Goal: Task Accomplishment & Management: Use online tool/utility

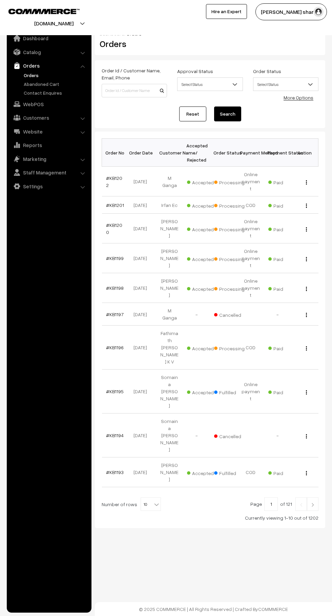
click at [153, 501] on b at bounding box center [156, 504] width 7 height 7
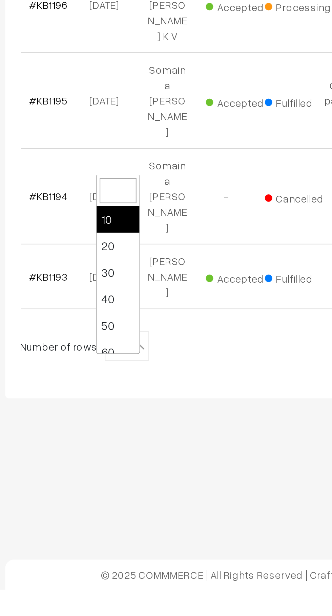
scroll to position [54, 0]
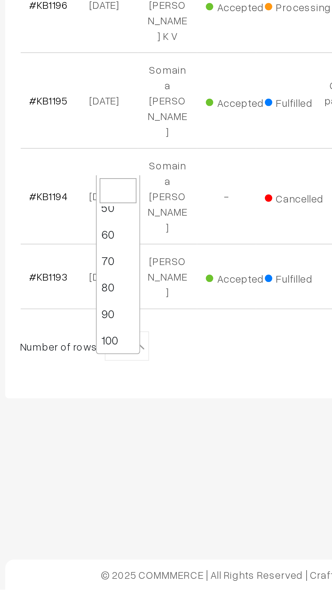
select select "100"
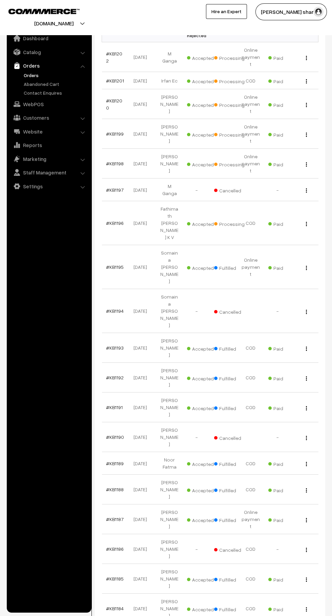
scroll to position [122, 0]
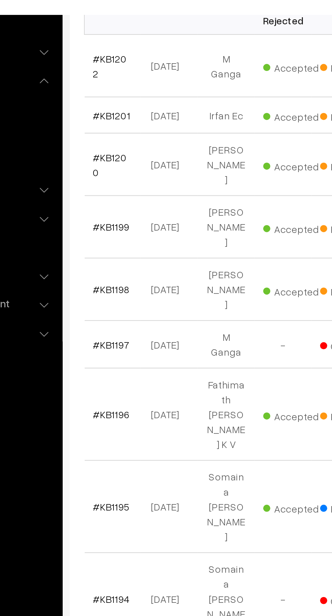
click at [113, 163] on link "#KB1198" at bounding box center [115, 166] width 18 height 6
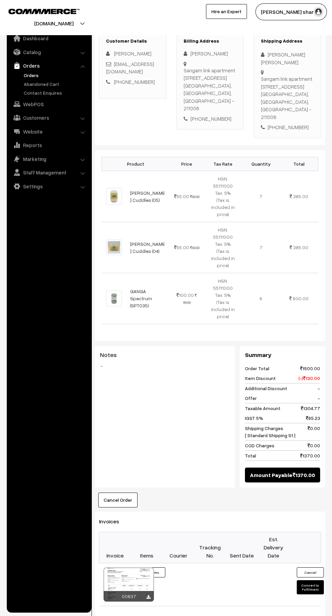
scroll to position [119, 0]
click at [310, 580] on button "Convert to Fulfilment" at bounding box center [309, 587] width 27 height 14
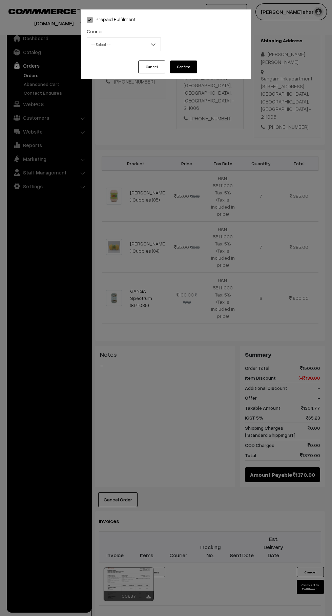
click at [134, 43] on span "-- Select --" at bounding box center [123, 45] width 73 height 12
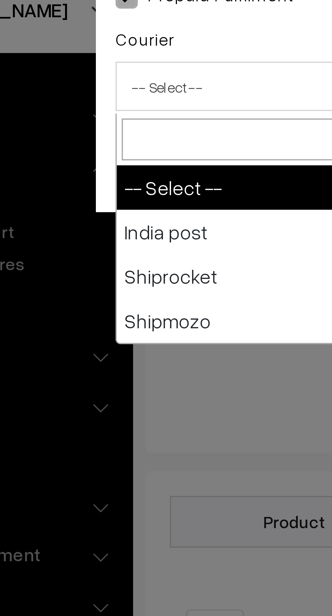
select select "1"
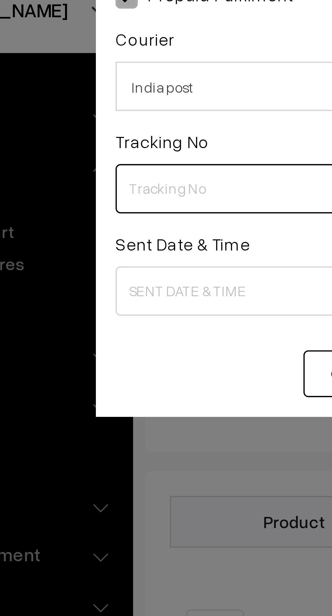
click at [103, 71] on input "text" at bounding box center [124, 73] width 74 height 14
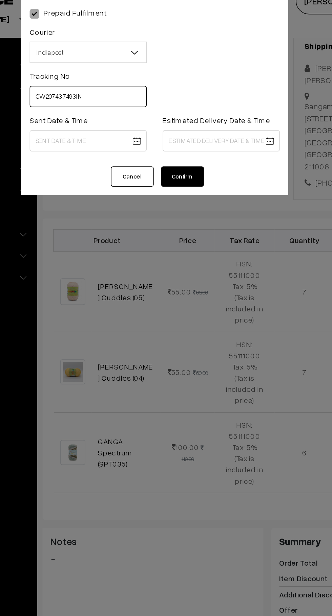
type input "CW207437493IN"
click at [122, 102] on body "Thank you for showing interest. Our team will call you shortly. Close [DOMAIN_N…" at bounding box center [166, 335] width 332 height 909
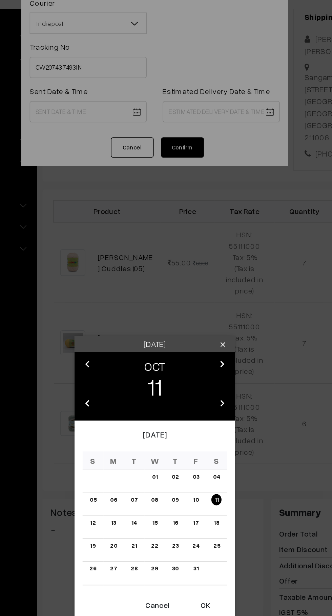
click at [199, 415] on button "OK" at bounding box center [197, 413] width 27 height 15
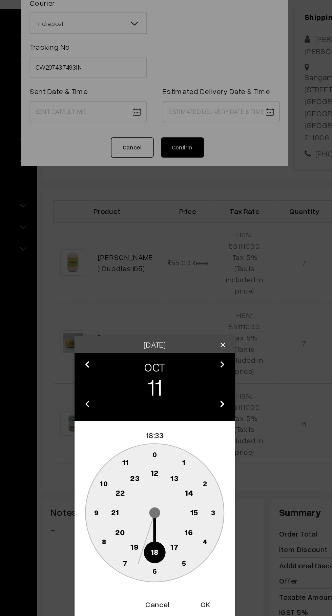
click at [134, 337] on text "10" at bounding box center [133, 336] width 5 height 6
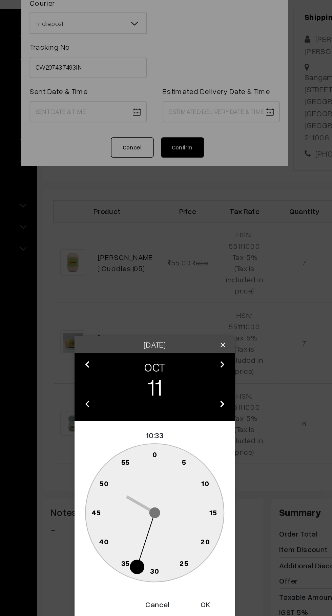
click at [165, 315] on text "0" at bounding box center [165, 318] width 3 height 6
type input "11-10-2025 10:00"
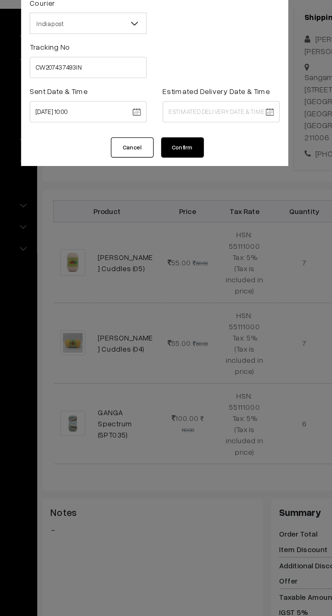
click at [192, 101] on body "Thank you for showing interest. Our team will call you shortly. Close knitbirds…" at bounding box center [166, 335] width 332 height 909
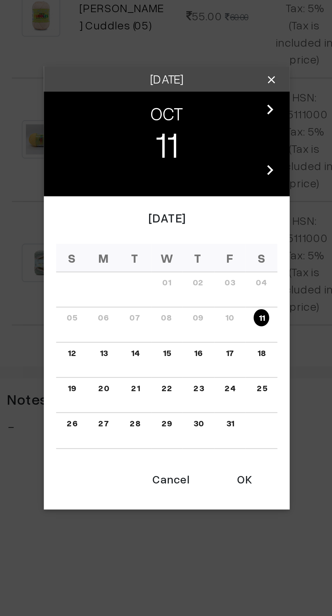
click at [153, 337] on link "14" at bounding box center [152, 335] width 7 height 7
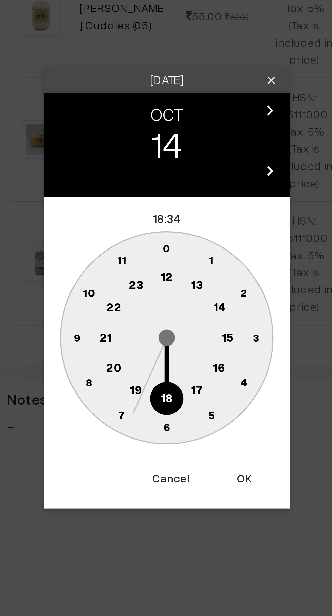
click at [188, 341] on text "16" at bounding box center [187, 341] width 5 height 6
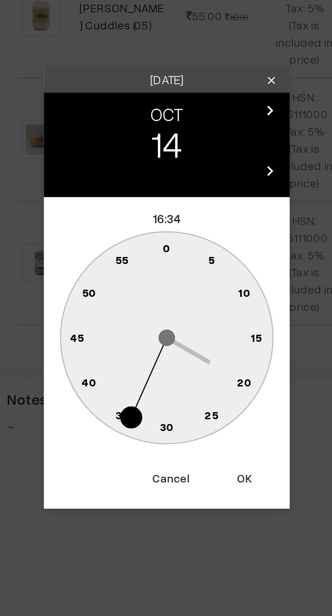
click at [165, 290] on text "0" at bounding box center [165, 292] width 3 height 6
type input "14-10-2025 16:00"
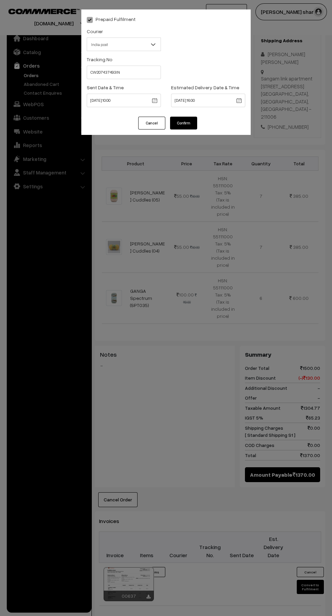
click at [188, 127] on button "Confirm" at bounding box center [183, 123] width 27 height 13
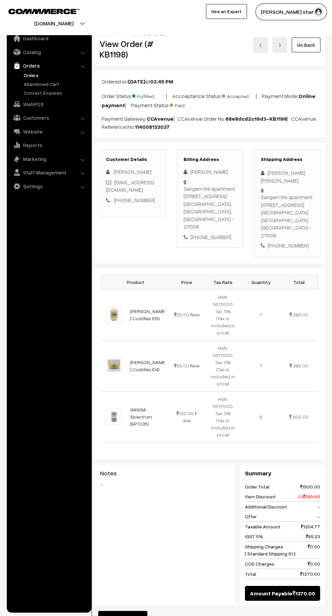
click at [312, 46] on link "Go Back" at bounding box center [305, 45] width 29 height 15
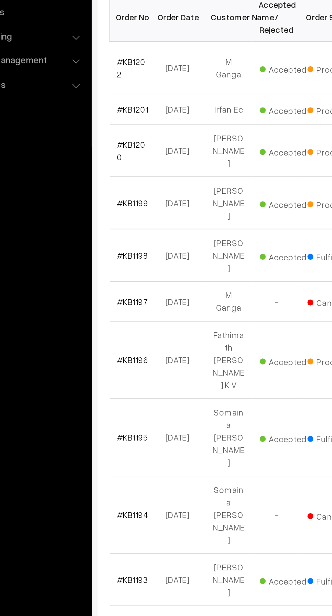
scroll to position [4, 0]
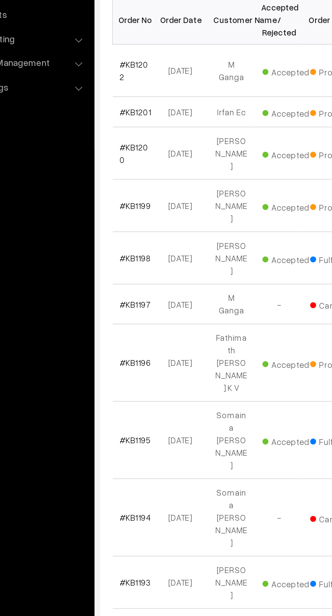
click at [118, 251] on link "#KB1199" at bounding box center [115, 254] width 18 height 6
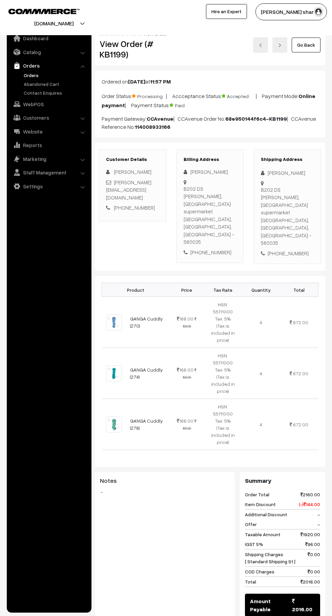
scroll to position [254, 0]
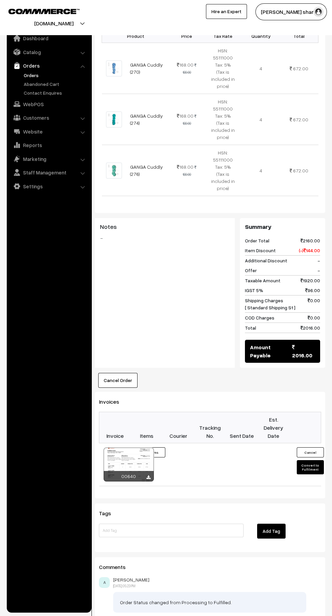
click at [311, 460] on button "Convert to Fulfilment" at bounding box center [309, 467] width 27 height 14
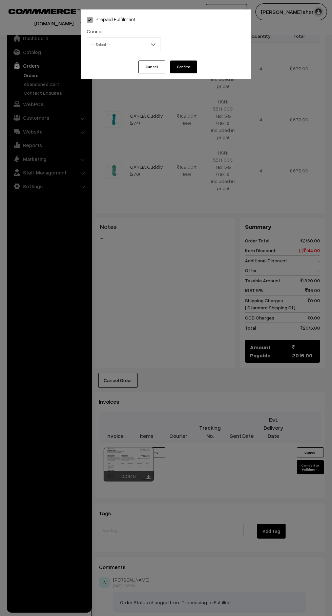
click at [152, 67] on button "Cancel" at bounding box center [151, 67] width 27 height 13
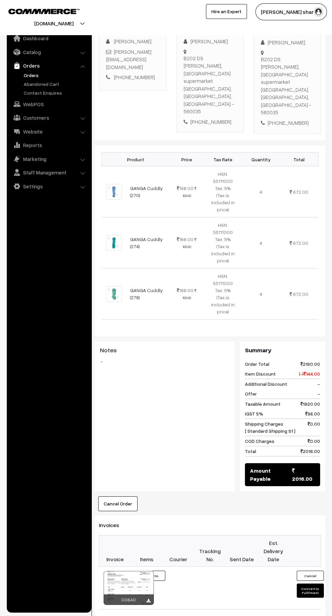
scroll to position [132, 0]
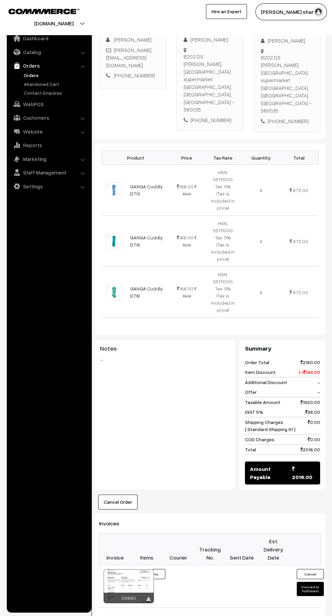
click at [310, 582] on button "Convert to Fulfilment" at bounding box center [309, 589] width 27 height 14
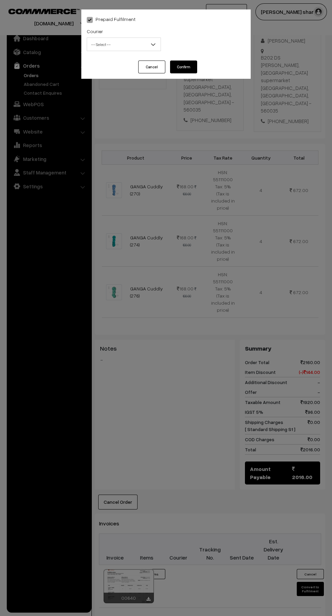
click at [158, 71] on button "Cancel" at bounding box center [151, 67] width 27 height 13
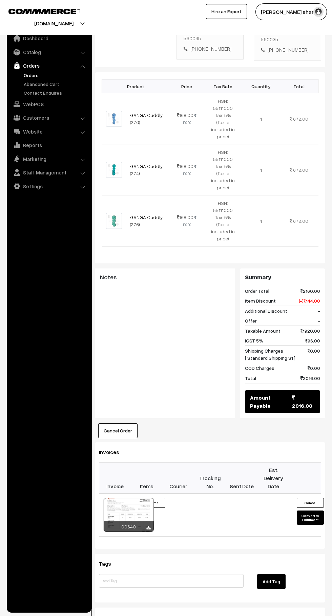
scroll to position [254, 0]
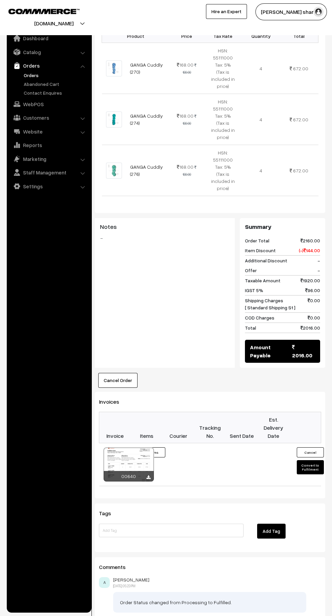
click at [310, 460] on button "Convert to Fulfilment" at bounding box center [309, 467] width 27 height 14
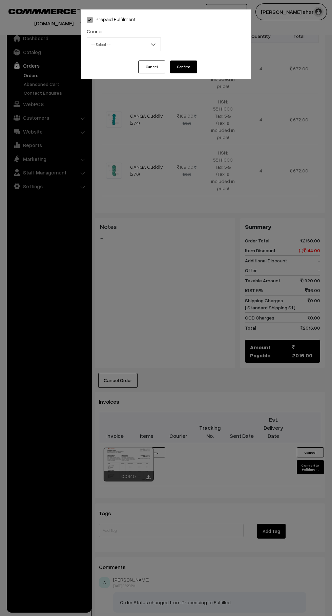
click at [153, 45] on b at bounding box center [153, 44] width 7 height 7
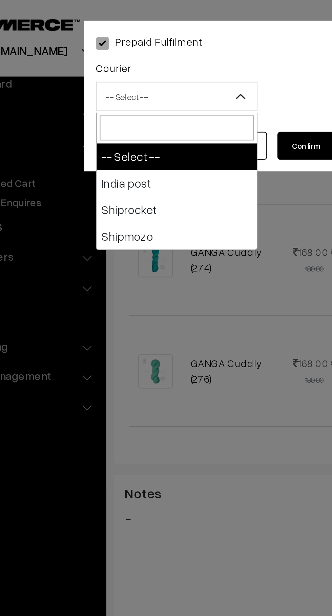
select select "1"
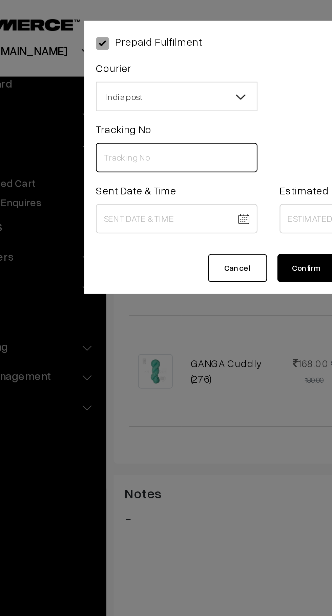
click at [108, 73] on input "text" at bounding box center [124, 73] width 74 height 14
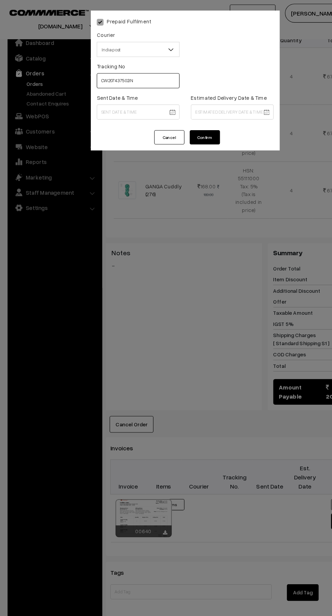
type input "CW207437502IN"
click at [119, 101] on body "Thank you for showing interest. Our team will call you shortly. Close knitbirds…" at bounding box center [166, 208] width 332 height 925
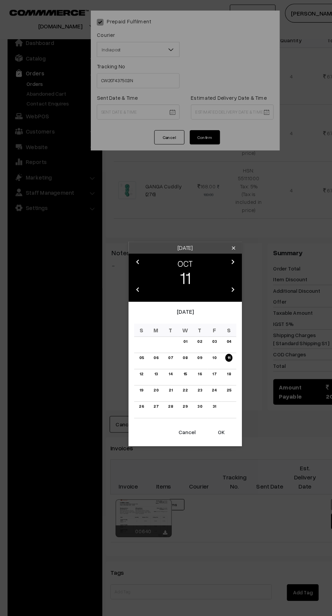
click at [206, 393] on button "OK" at bounding box center [197, 387] width 27 height 15
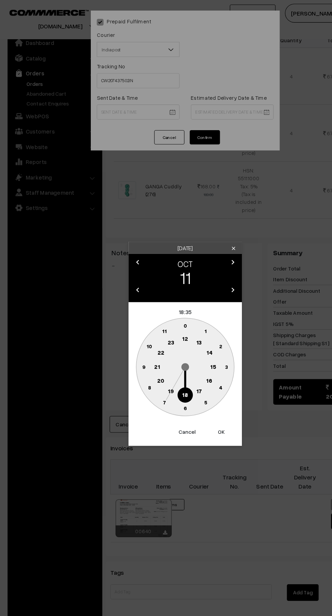
click at [134, 311] on text "10" at bounding box center [133, 311] width 5 height 6
click at [166, 292] on text "0" at bounding box center [165, 292] width 3 height 6
type input "11-10-2025 10:00"
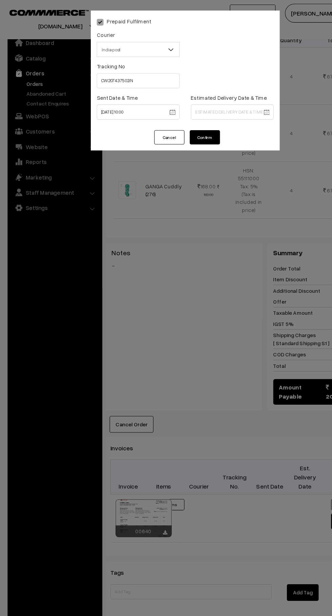
click at [200, 101] on body "Thank you for showing interest. Our team will call you shortly. Close knitbirds…" at bounding box center [166, 208] width 332 height 925
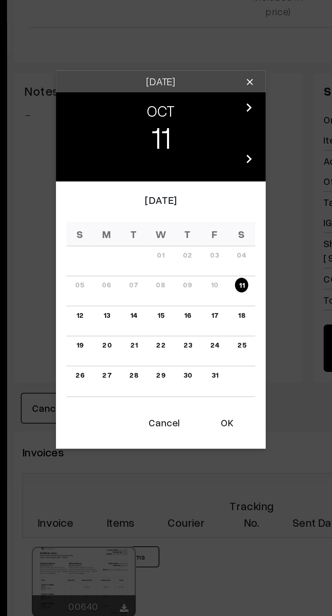
click at [205, 336] on link "18" at bounding box center [204, 335] width 7 height 7
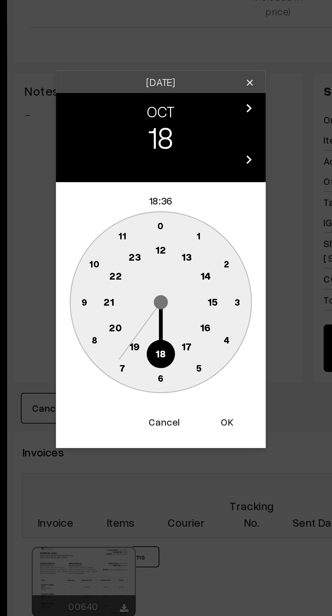
click at [187, 342] on text "16" at bounding box center [187, 341] width 5 height 6
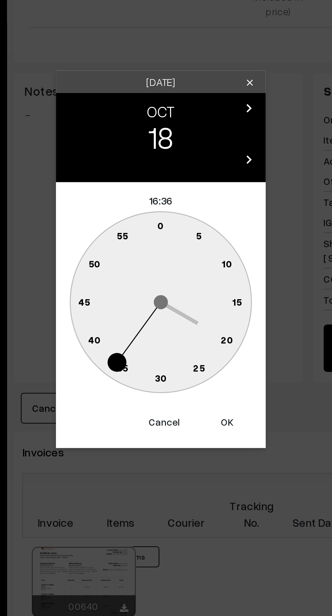
click at [165, 288] on circle at bounding box center [166, 292] width 14 height 14
type input "18-10-2025 16:00"
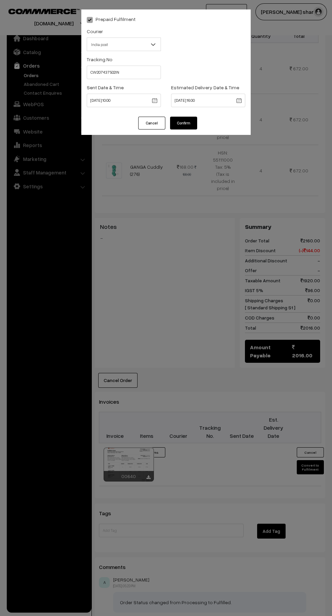
click at [183, 123] on button "Confirm" at bounding box center [183, 123] width 27 height 13
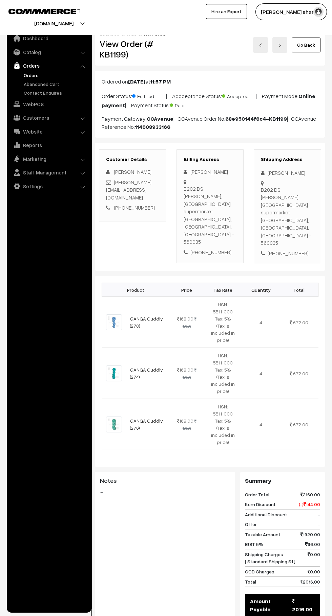
click at [306, 45] on link "Go Back" at bounding box center [305, 45] width 29 height 15
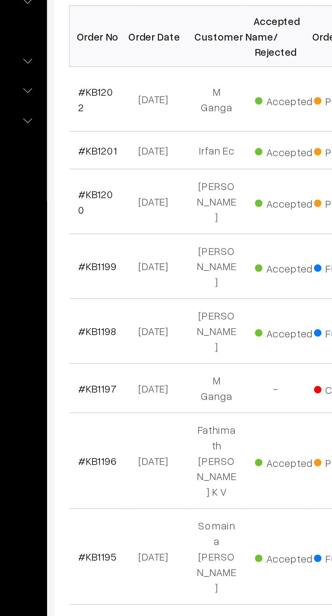
scroll to position [4, 0]
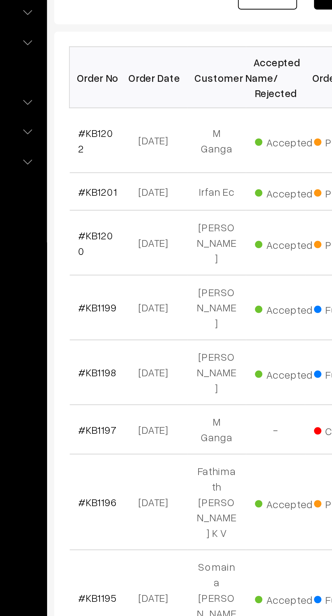
click at [113, 218] on link "#KB1200" at bounding box center [114, 224] width 16 height 13
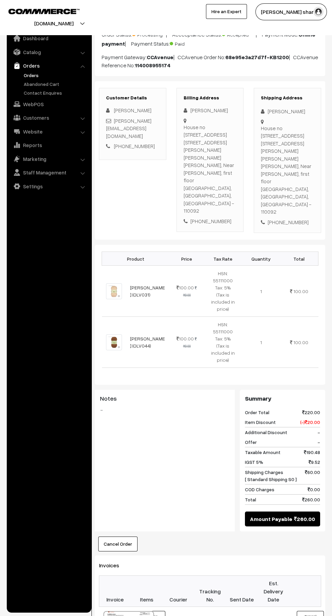
scroll to position [218, 0]
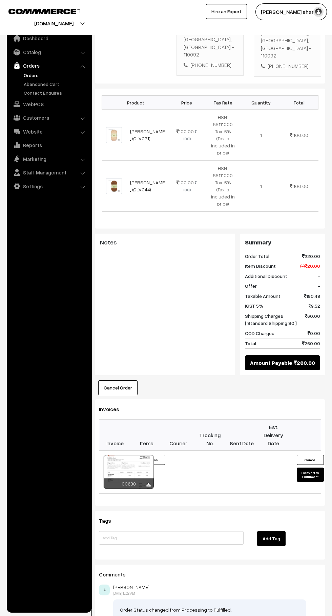
click at [311, 468] on button "Convert to Fulfilment" at bounding box center [309, 475] width 27 height 14
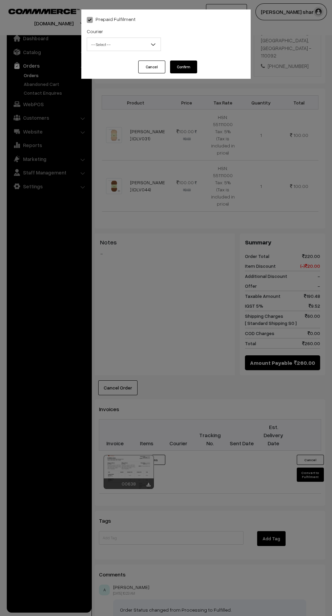
click at [148, 46] on span "-- Select --" at bounding box center [123, 45] width 73 height 12
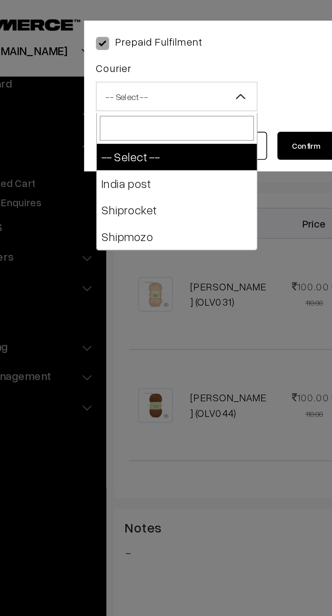
select select "1"
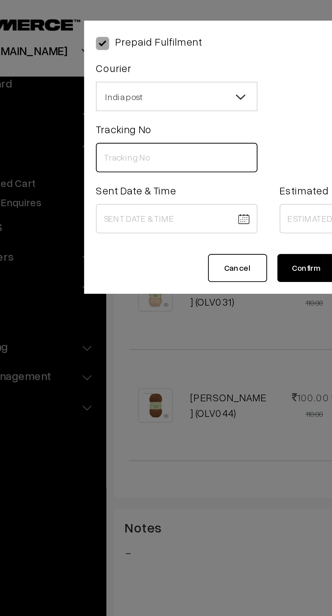
click at [102, 74] on input "text" at bounding box center [124, 73] width 74 height 14
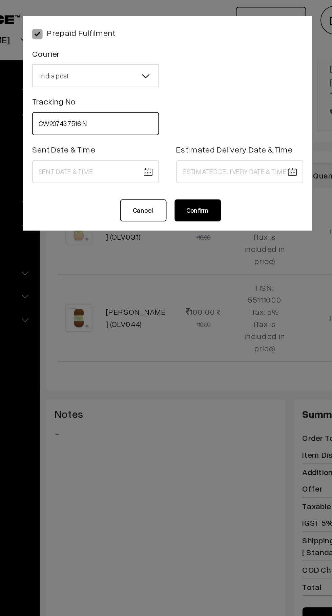
type input "CW207437516IN"
click at [118, 101] on body "Thank you for showing interest. Our team will call you shortly. Close knitbirds…" at bounding box center [166, 230] width 332 height 896
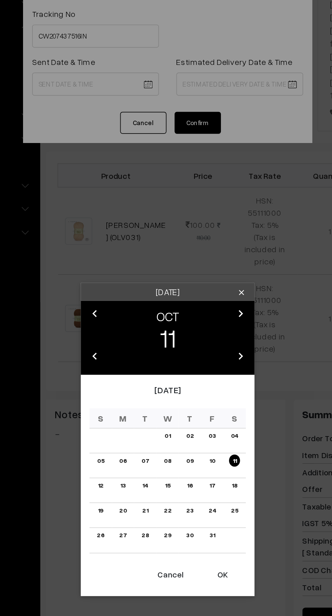
scroll to position [166, 0]
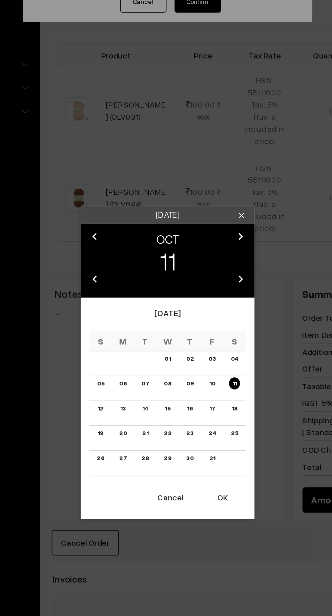
click at [197, 414] on button "OK" at bounding box center [197, 413] width 27 height 15
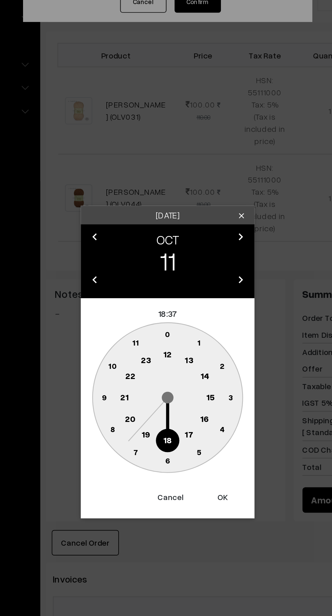
click at [133, 337] on text "10" at bounding box center [133, 336] width 5 height 6
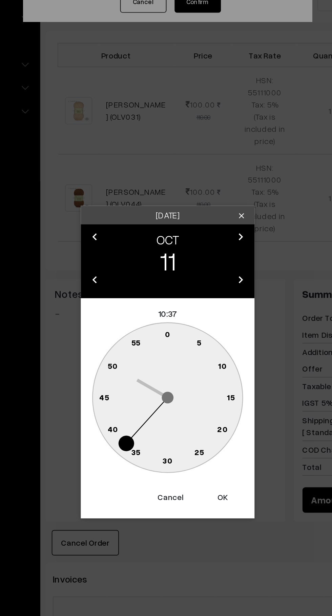
click at [164, 318] on text "0" at bounding box center [165, 318] width 3 height 6
type input "11-10-2025 10:00"
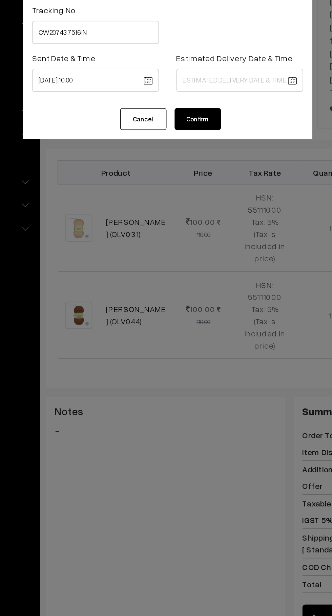
click at [184, 103] on body "Thank you for showing interest. Our team will call you shortly. Close knitbirds…" at bounding box center [166, 282] width 332 height 896
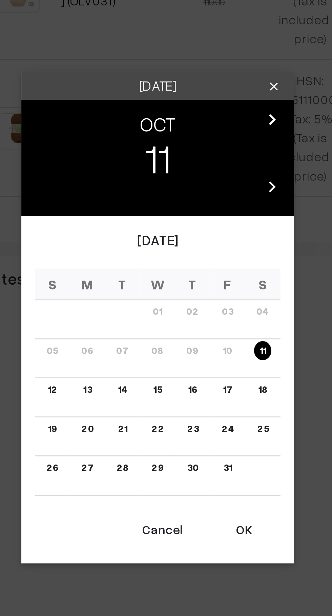
click at [153, 337] on link "14" at bounding box center [152, 335] width 7 height 7
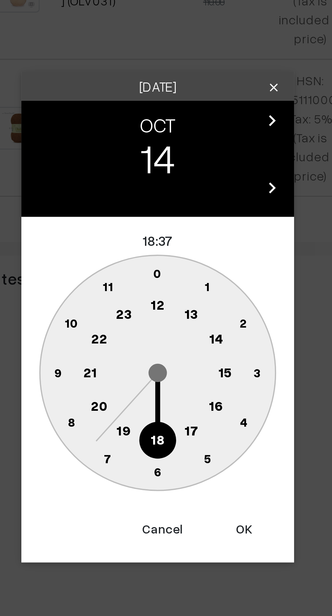
click at [187, 342] on text "16" at bounding box center [187, 341] width 5 height 6
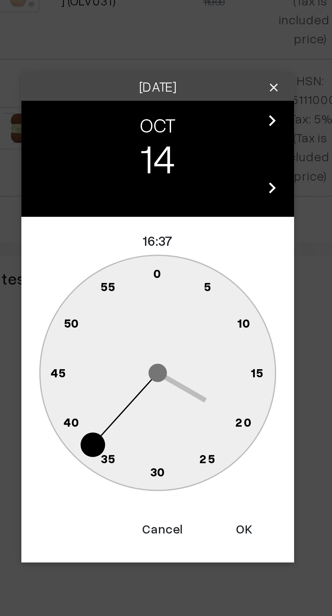
click at [164, 292] on text "0" at bounding box center [165, 292] width 3 height 6
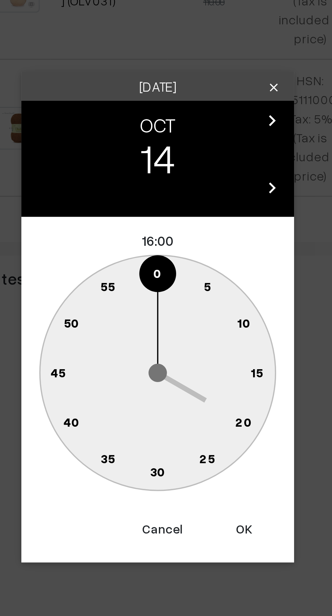
type input "14-10-2025 16:00"
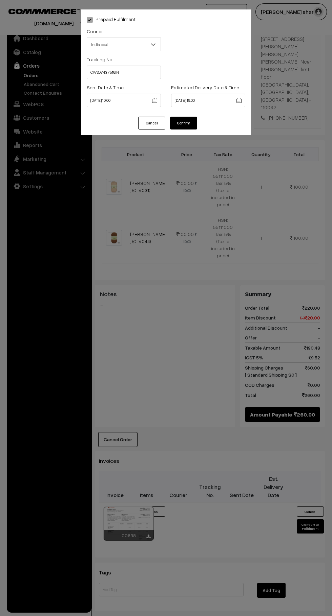
click at [191, 120] on button "Confirm" at bounding box center [183, 123] width 27 height 13
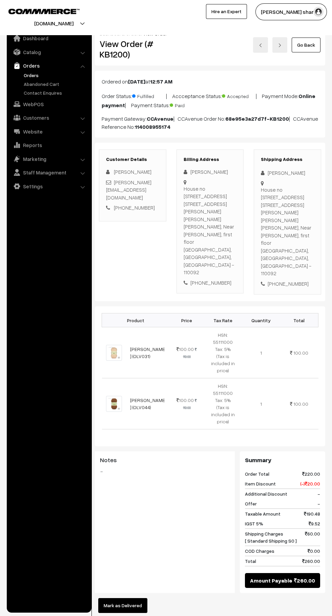
click at [307, 45] on link "Go Back" at bounding box center [305, 45] width 29 height 15
